Goal: Check status

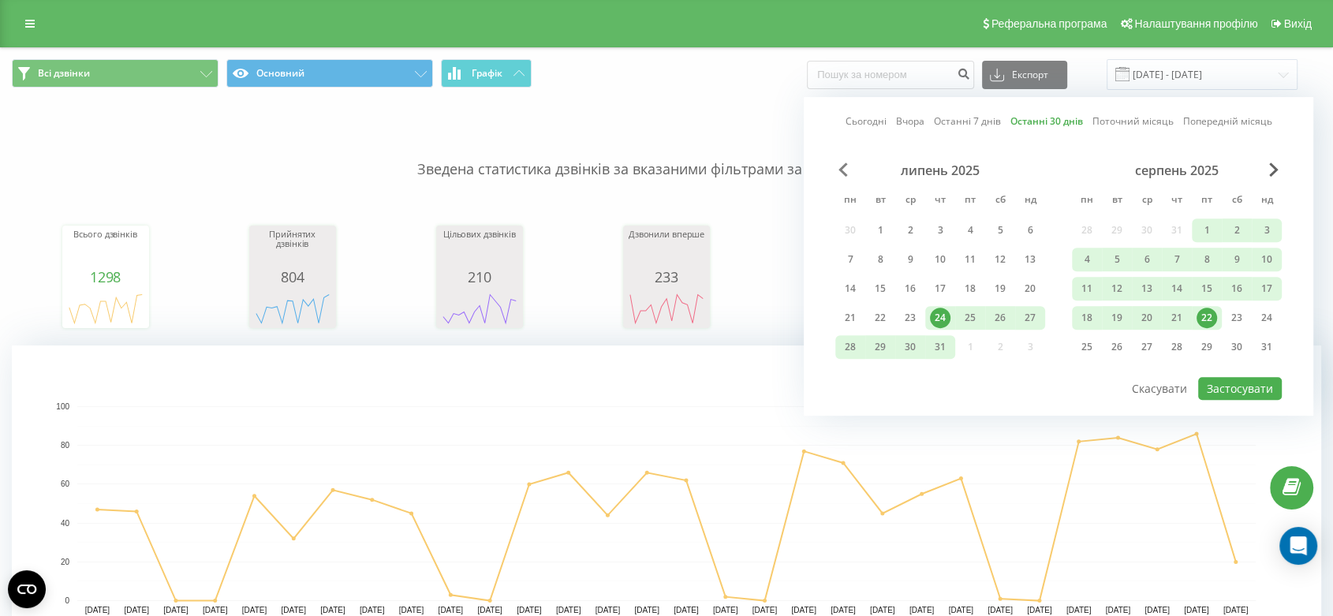
click at [841, 168] on span "Previous Month" at bounding box center [842, 169] width 9 height 14
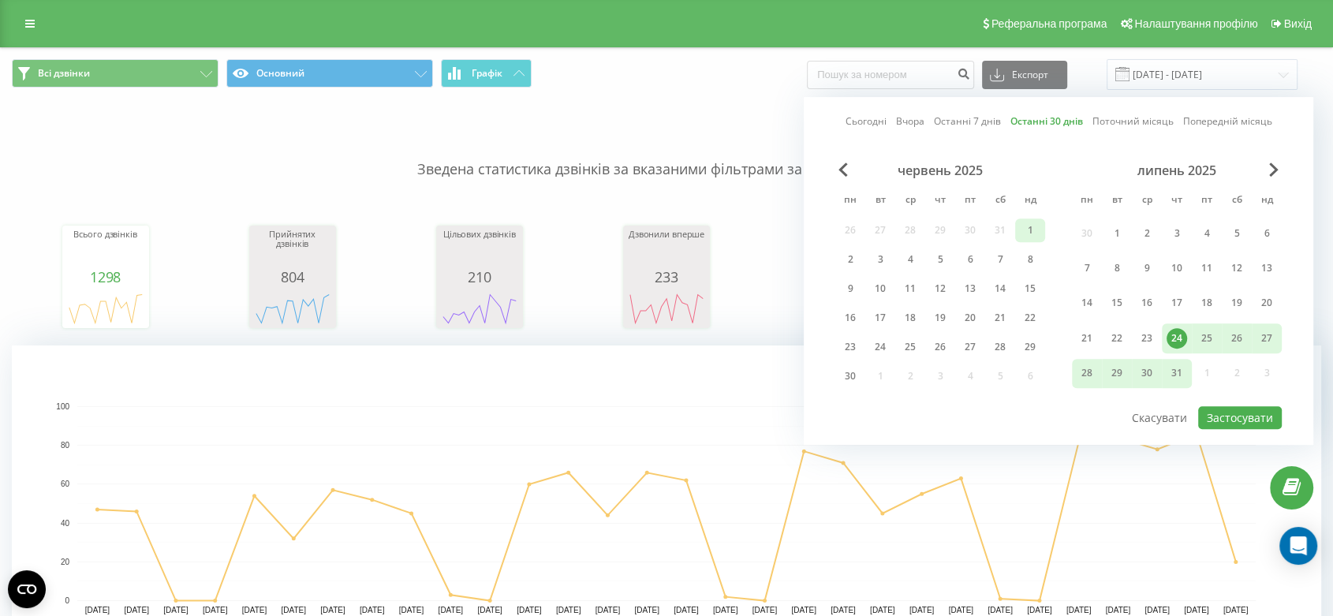
click at [1031, 229] on div "1" at bounding box center [1030, 230] width 21 height 21
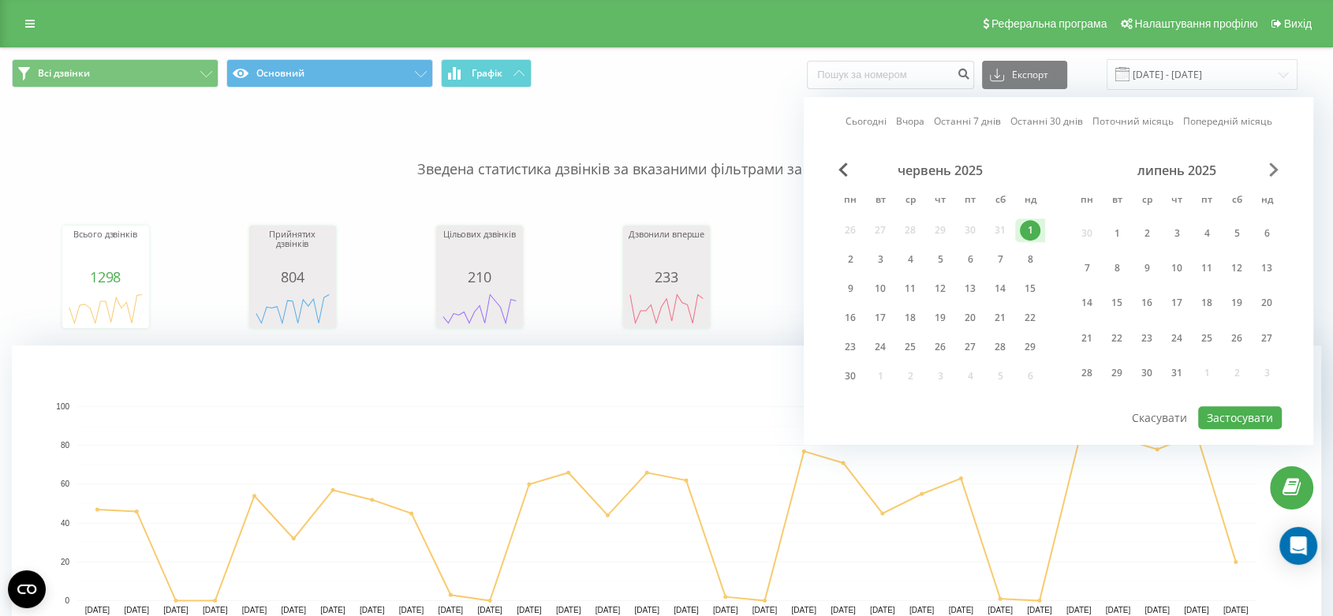
click at [1274, 169] on span "Next Month" at bounding box center [1273, 169] width 9 height 14
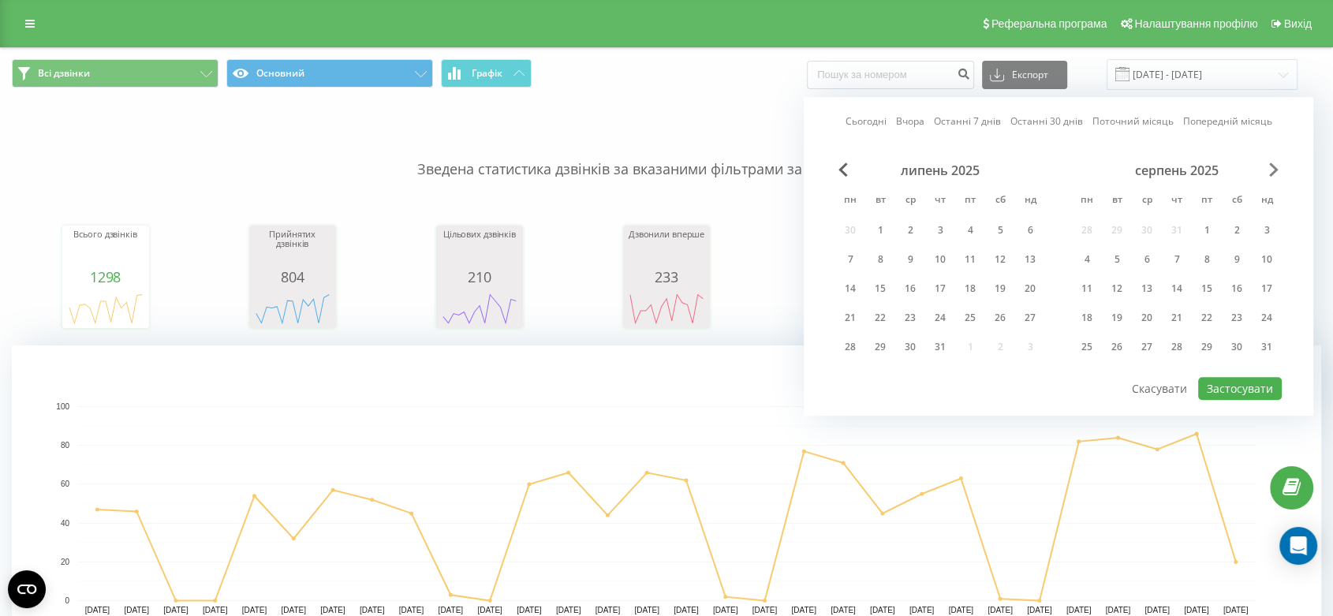
click at [1274, 169] on span "Next Month" at bounding box center [1273, 169] width 9 height 14
click at [1003, 319] on div "23" at bounding box center [1000, 318] width 21 height 21
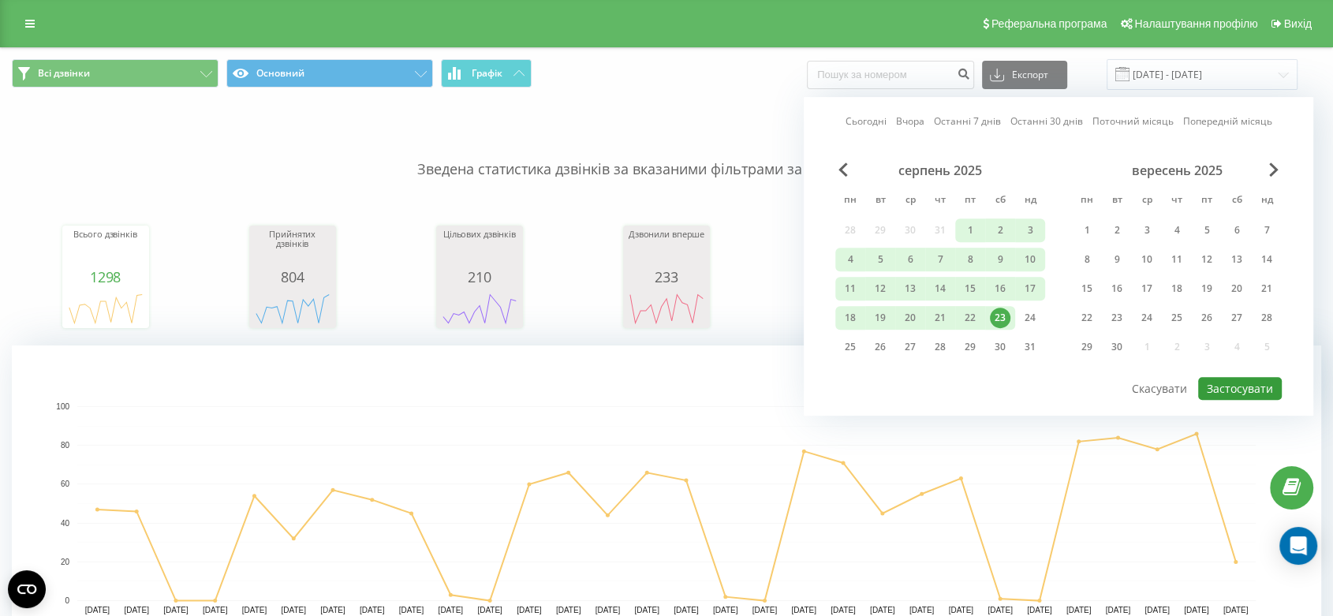
click at [1244, 382] on button "Застосувати" at bounding box center [1240, 388] width 84 height 23
type input "[DATE] - [DATE]"
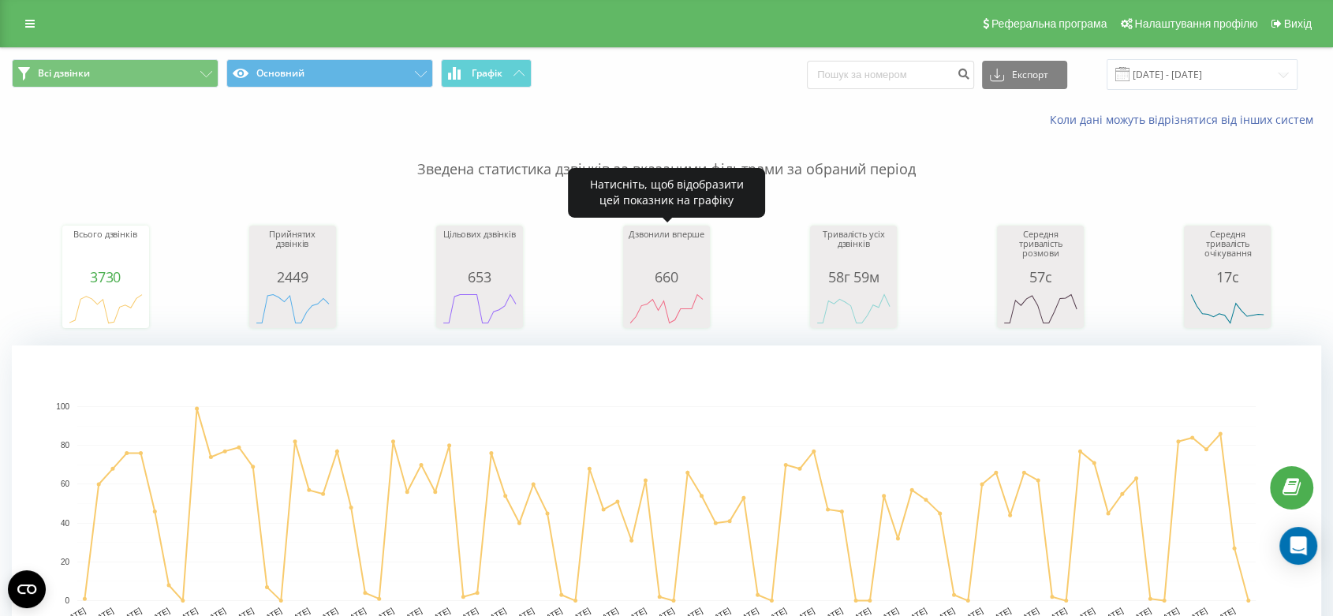
click at [640, 275] on div "660" at bounding box center [666, 277] width 79 height 16
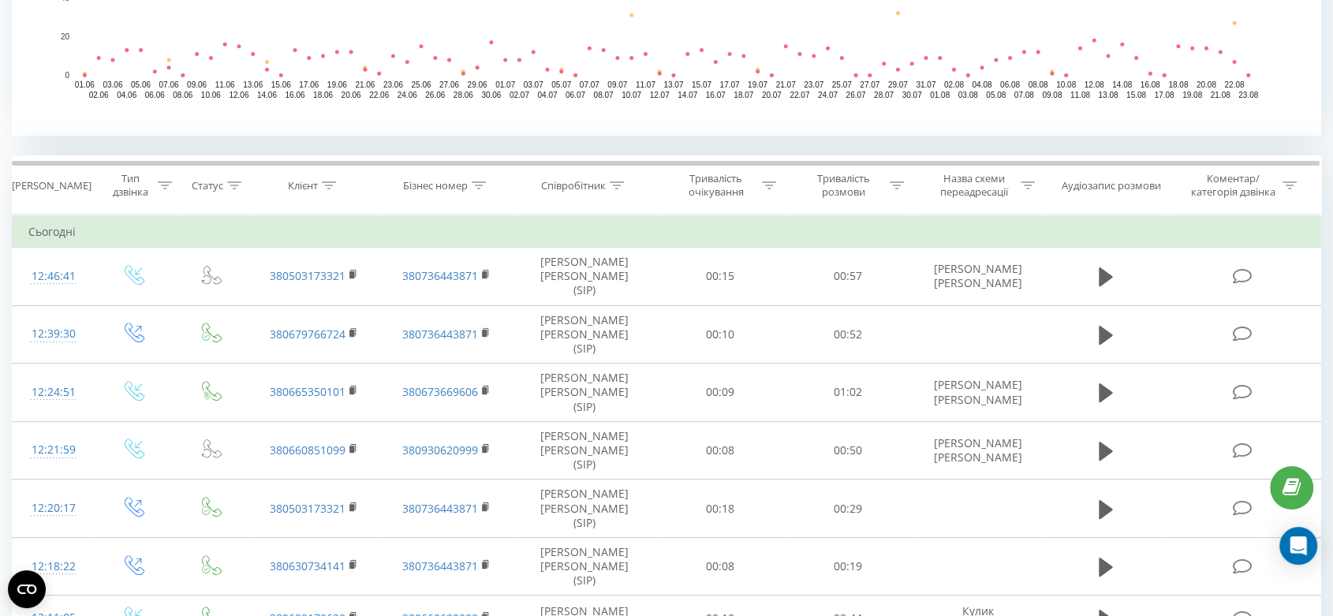
scroll to position [175, 0]
